Goal: Task Accomplishment & Management: Manage account settings

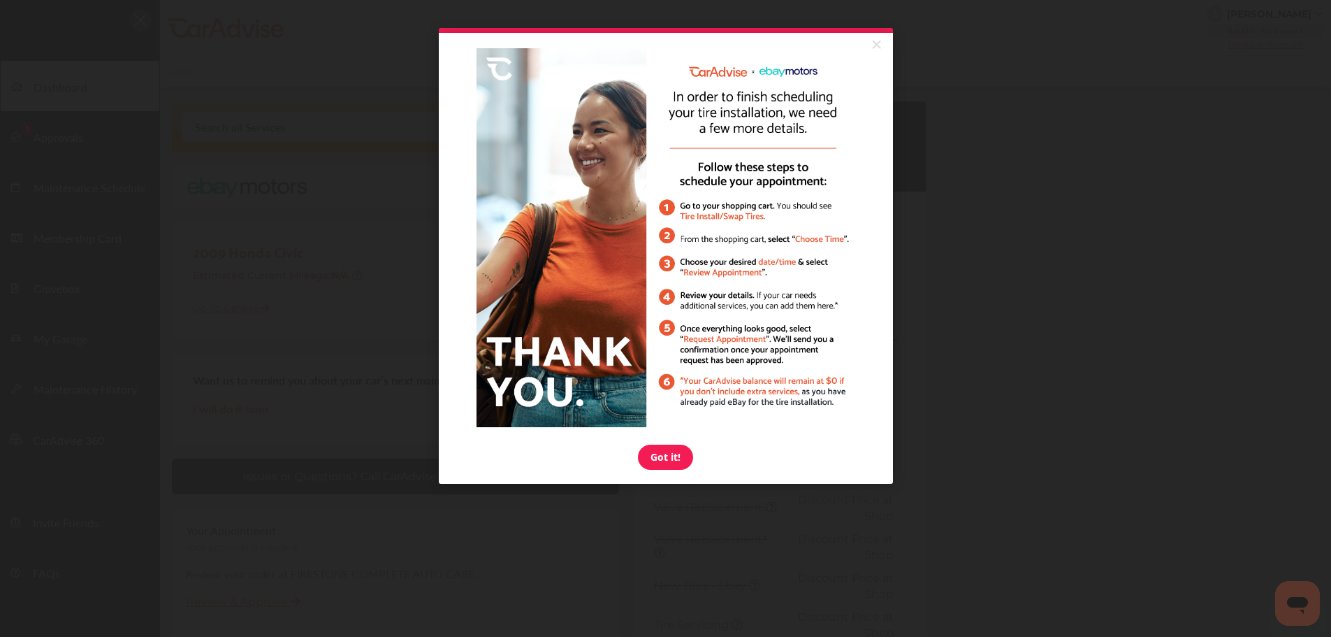
drag, startPoint x: 878, startPoint y: 46, endPoint x: 879, endPoint y: 62, distance: 16.1
click at [879, 46] on link "×" at bounding box center [876, 45] width 24 height 25
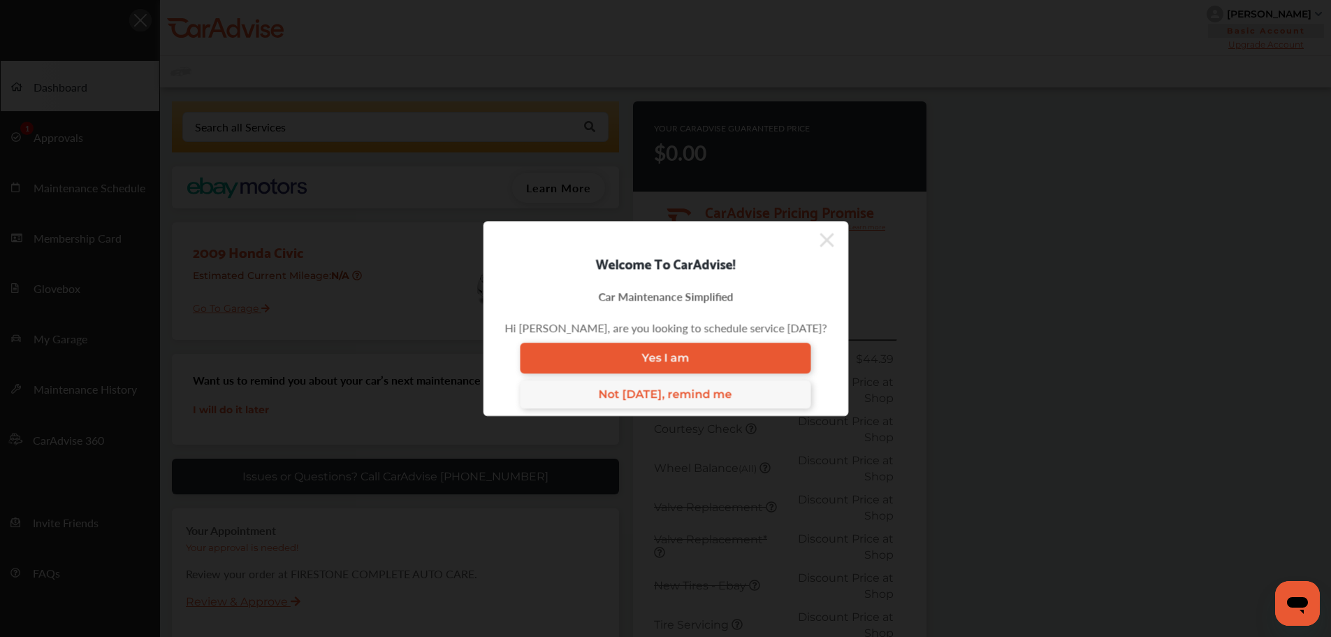
click at [820, 247] on icon at bounding box center [827, 240] width 14 height 22
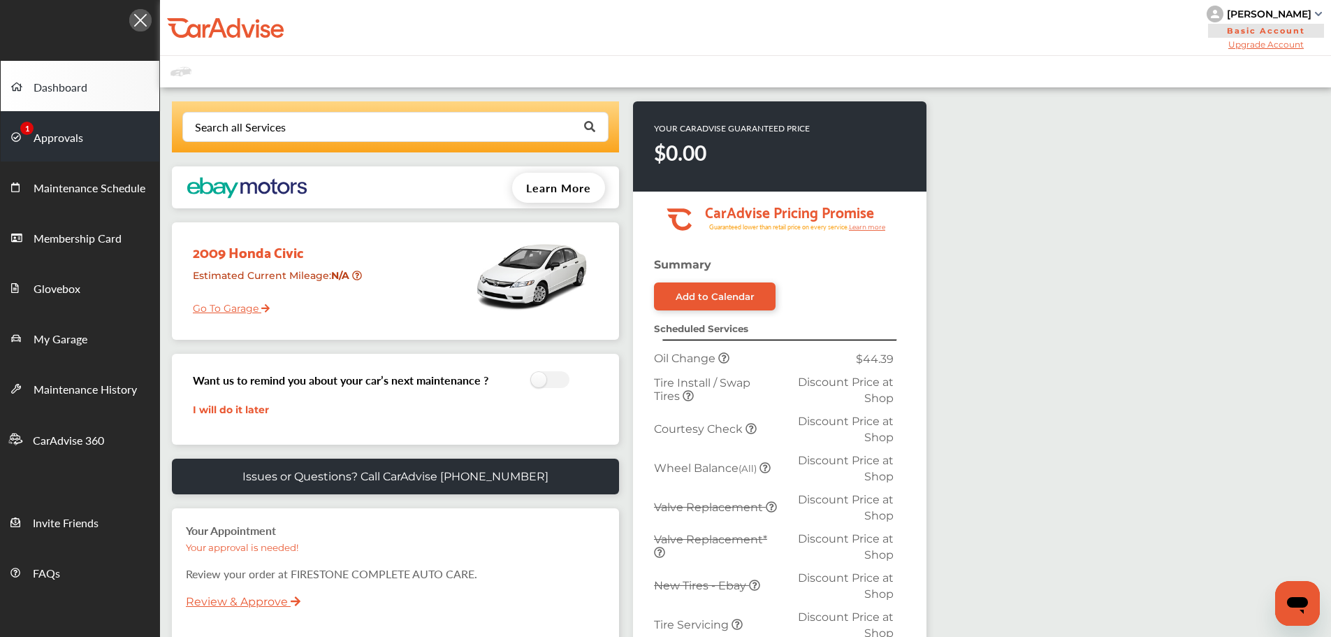
click at [103, 130] on link "Approvals" at bounding box center [80, 136] width 159 height 50
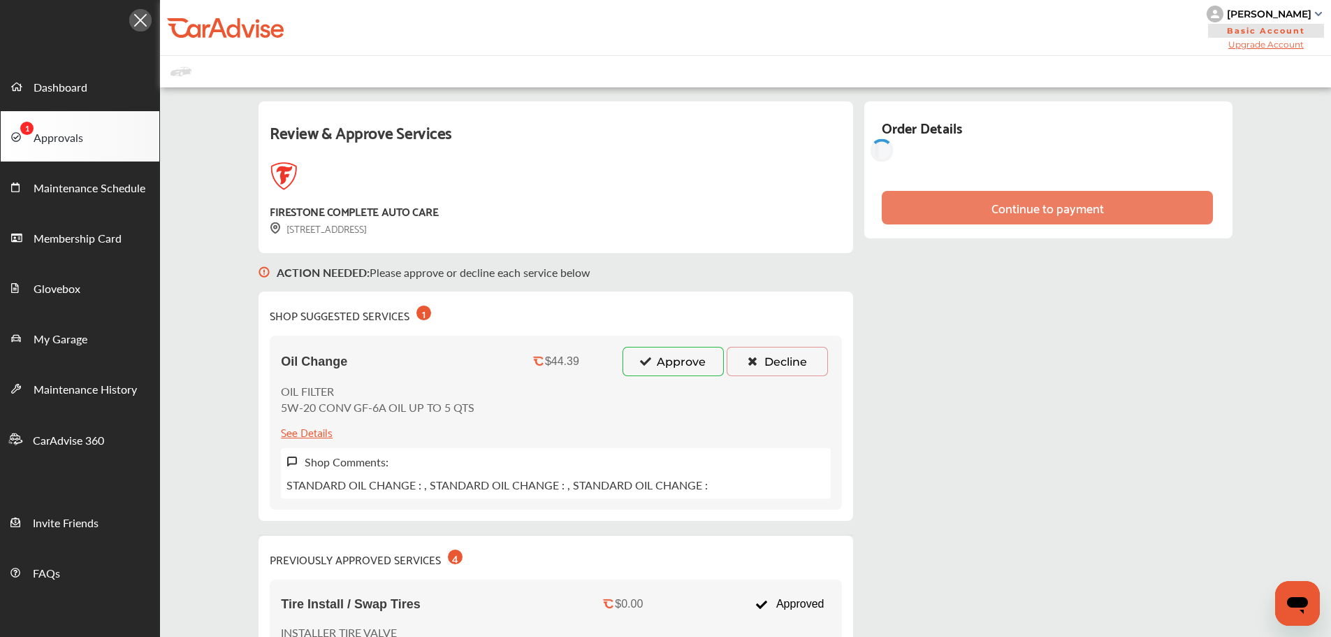
click at [655, 370] on button "Approve" at bounding box center [673, 361] width 101 height 29
